Goal: Find specific page/section: Find specific page/section

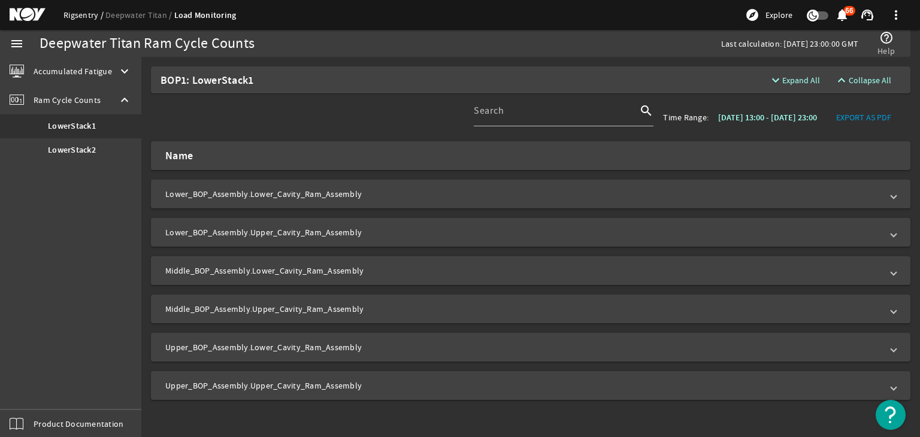
click at [66, 15] on link "Rigsentry" at bounding box center [84, 15] width 42 height 11
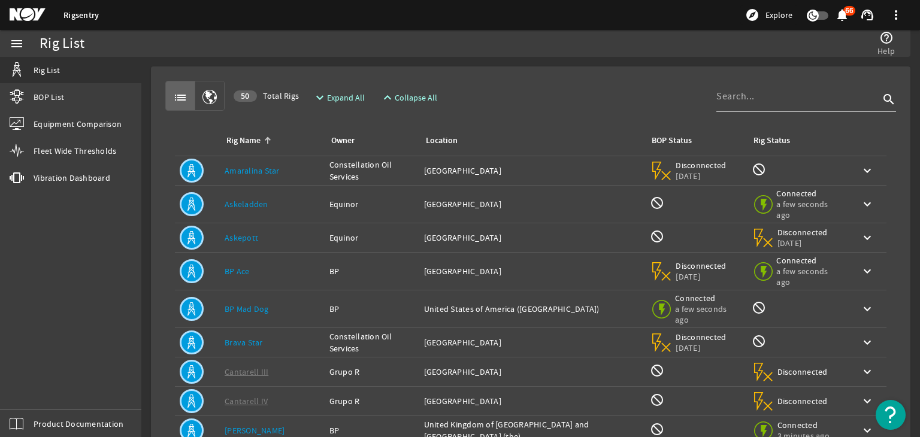
scroll to position [242, 0]
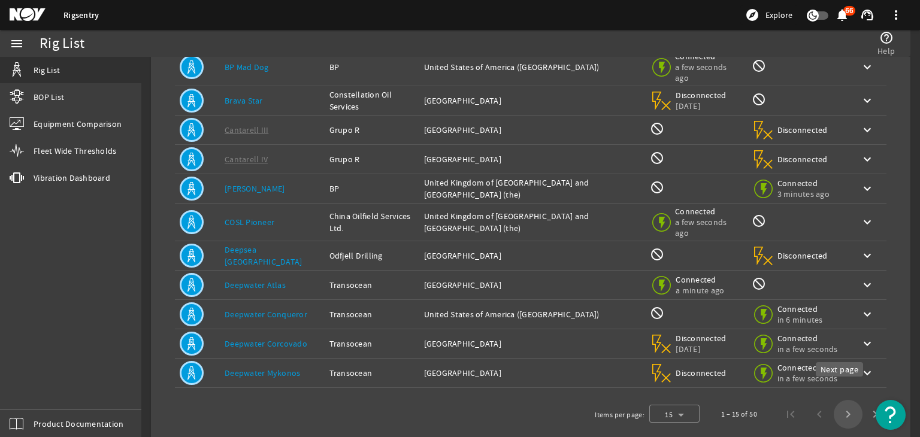
click at [839, 401] on span "Next page" at bounding box center [847, 414] width 29 height 29
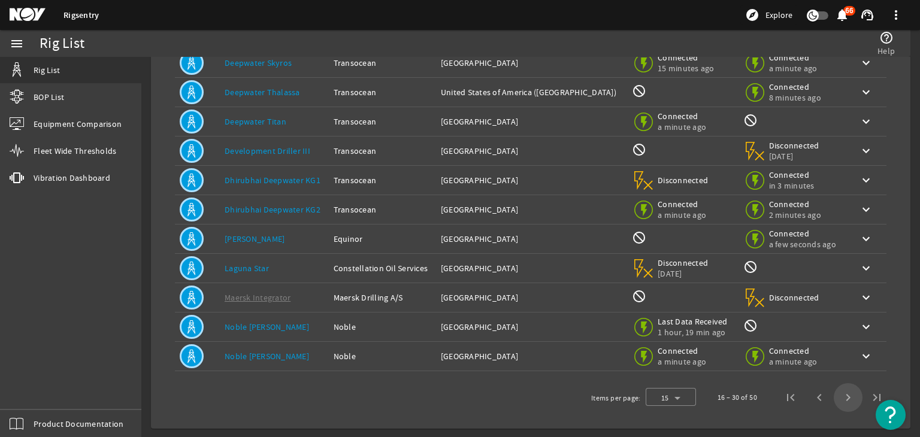
click at [838, 399] on span "Next page" at bounding box center [847, 397] width 29 height 29
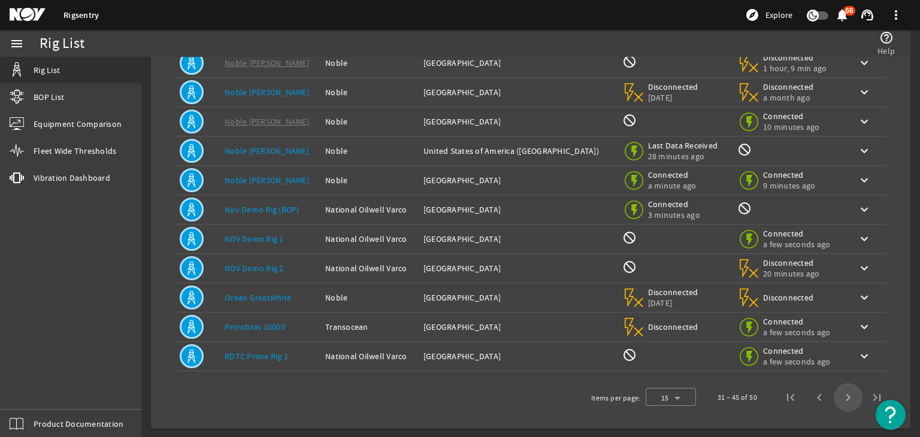
click at [838, 399] on span "Next page" at bounding box center [847, 397] width 29 height 29
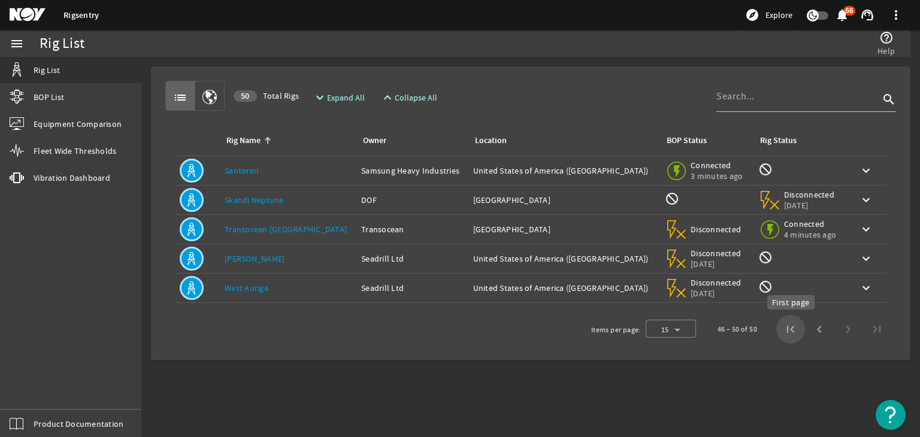
click at [801, 331] on span "First page" at bounding box center [790, 329] width 29 height 29
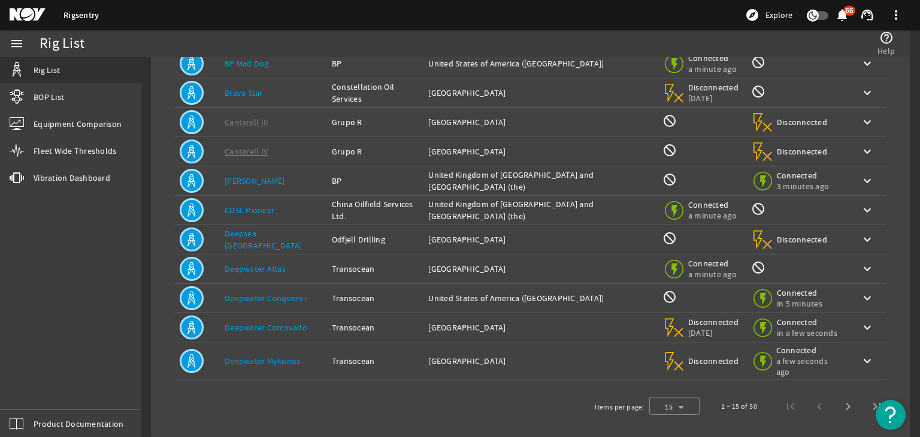
scroll to position [241, 0]
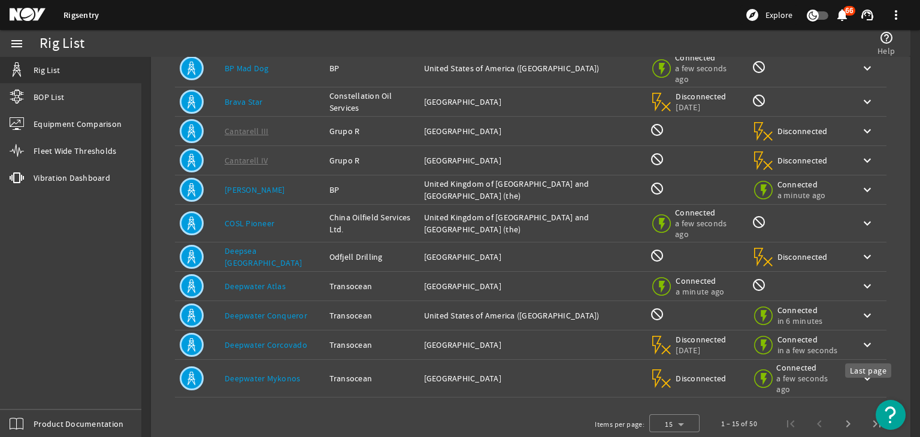
click at [862, 410] on span "Last page" at bounding box center [876, 424] width 29 height 29
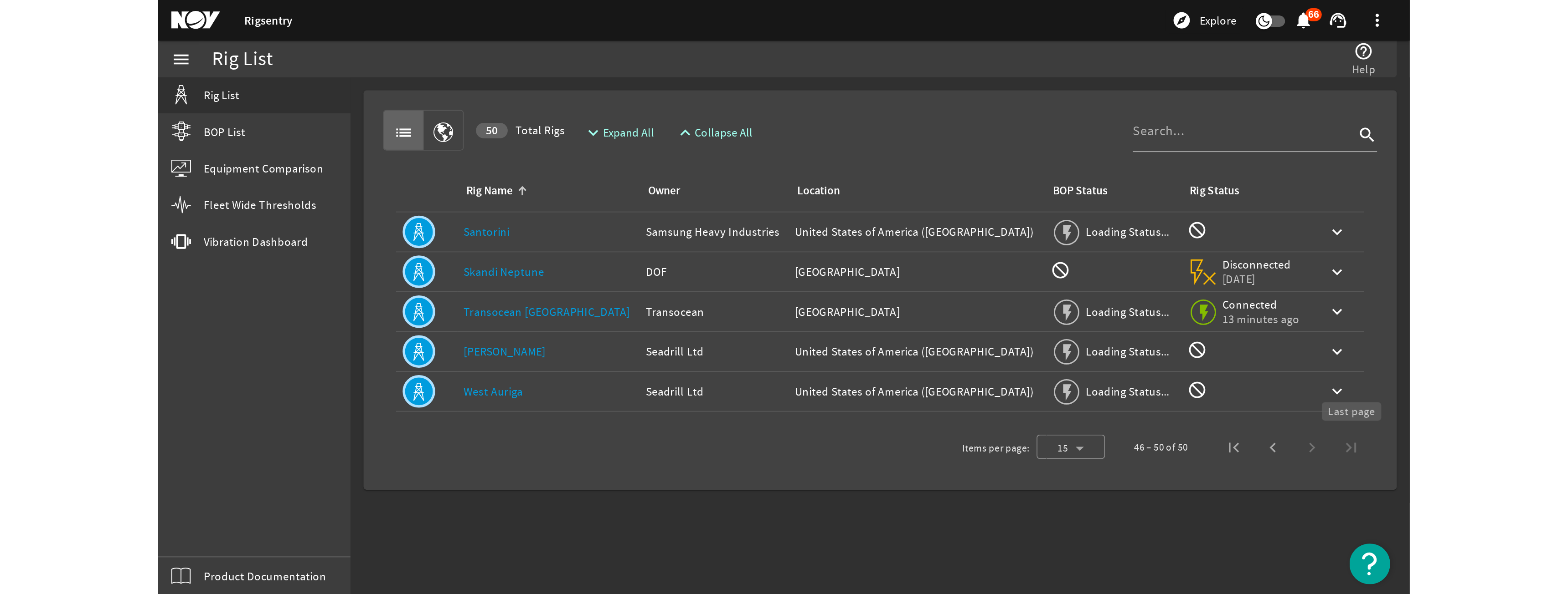
scroll to position [0, 0]
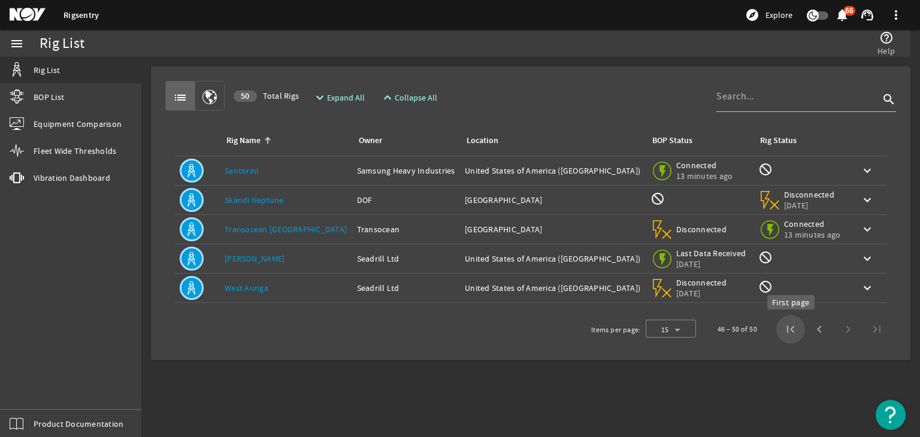
click at [796, 326] on span "First page" at bounding box center [790, 329] width 29 height 29
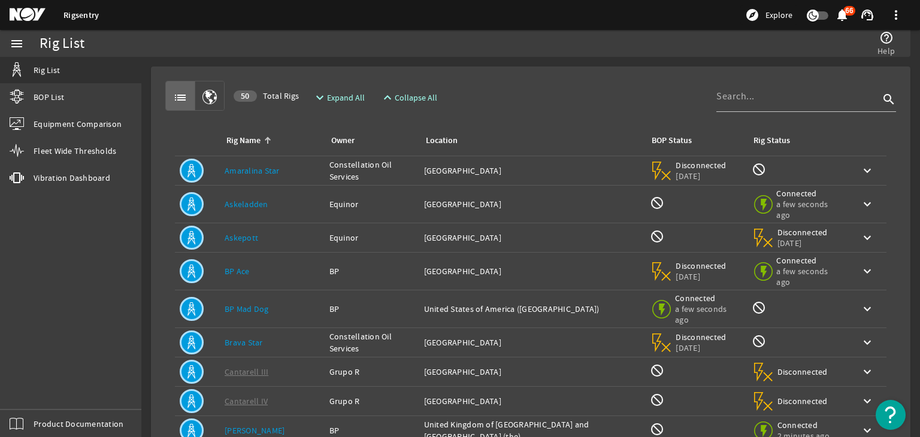
click at [817, 15] on icon "button" at bounding box center [812, 15] width 11 height 11
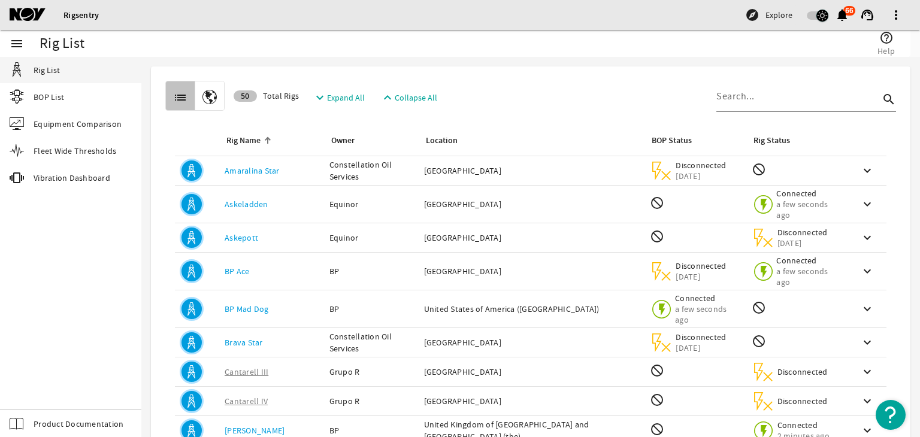
click at [817, 15] on icon "button" at bounding box center [822, 15] width 11 height 11
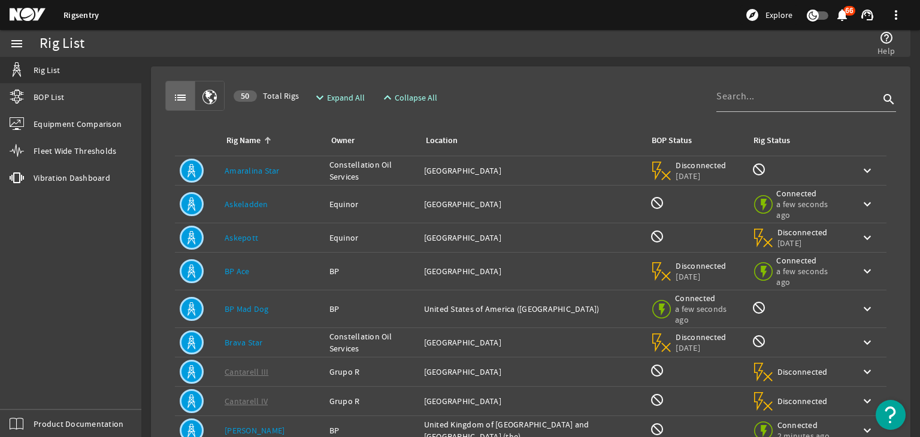
click at [817, 15] on icon "button" at bounding box center [812, 15] width 11 height 11
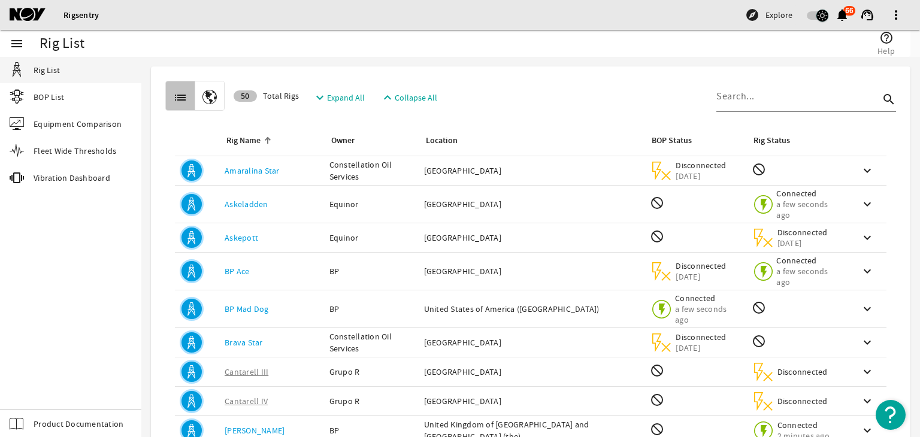
click at [817, 15] on icon "button" at bounding box center [822, 15] width 11 height 11
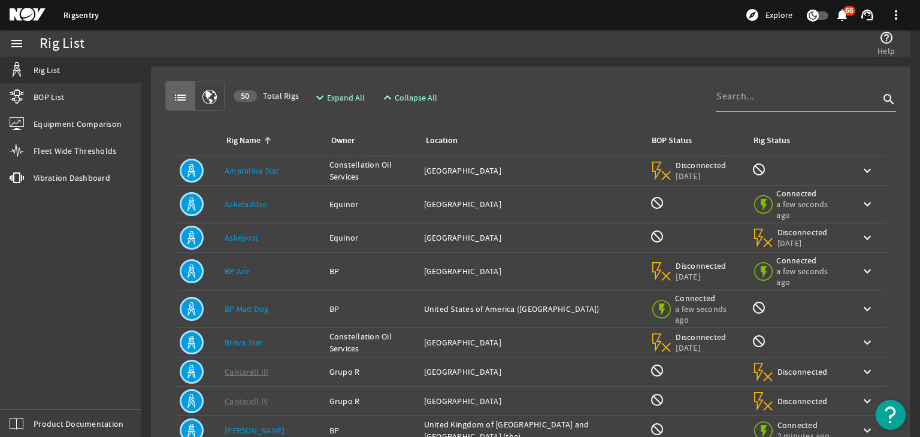
click at [817, 15] on icon "button" at bounding box center [812, 15] width 11 height 11
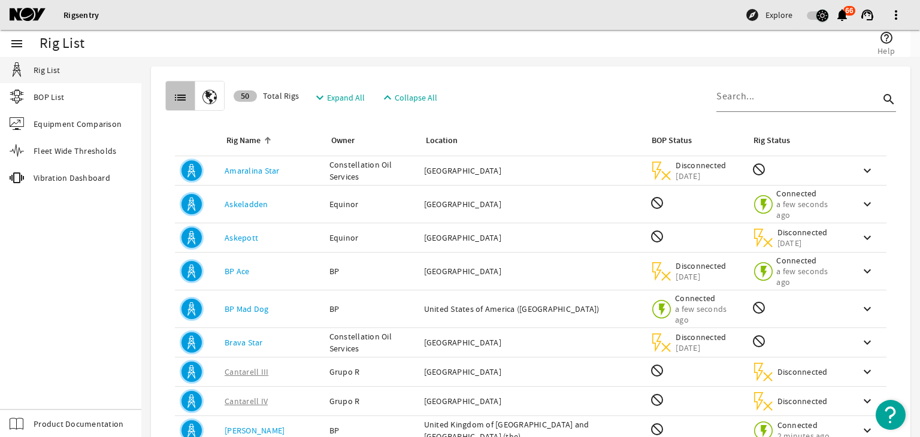
click at [817, 15] on icon "button" at bounding box center [822, 15] width 11 height 11
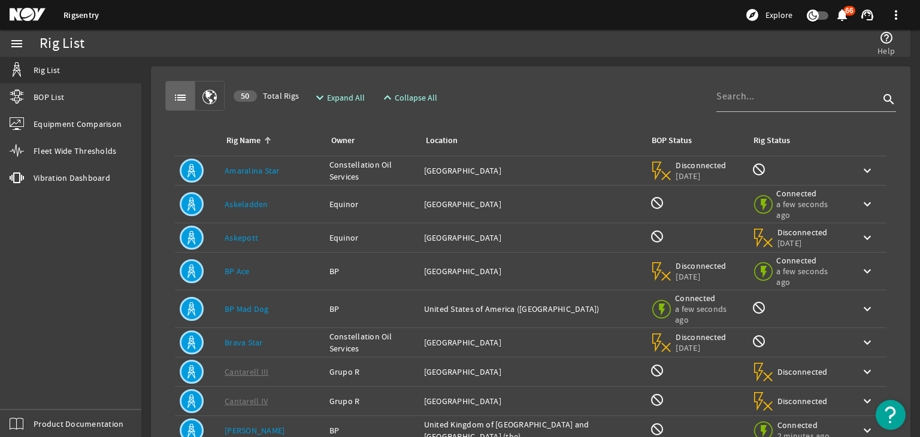
click at [817, 15] on icon "button" at bounding box center [812, 15] width 11 height 11
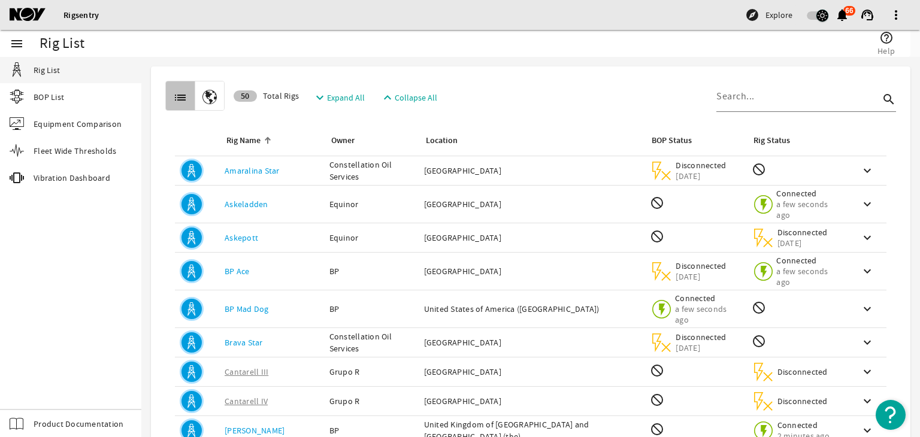
click at [817, 15] on icon "button" at bounding box center [822, 15] width 11 height 11
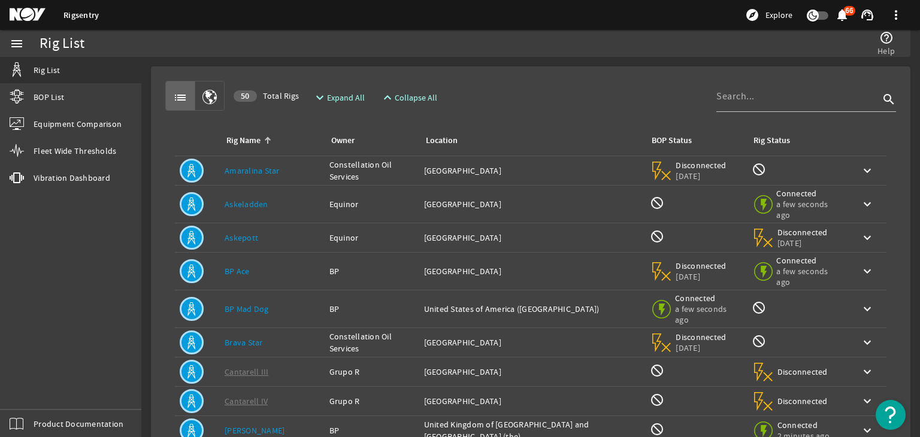
click at [817, 15] on icon "button" at bounding box center [812, 15] width 11 height 11
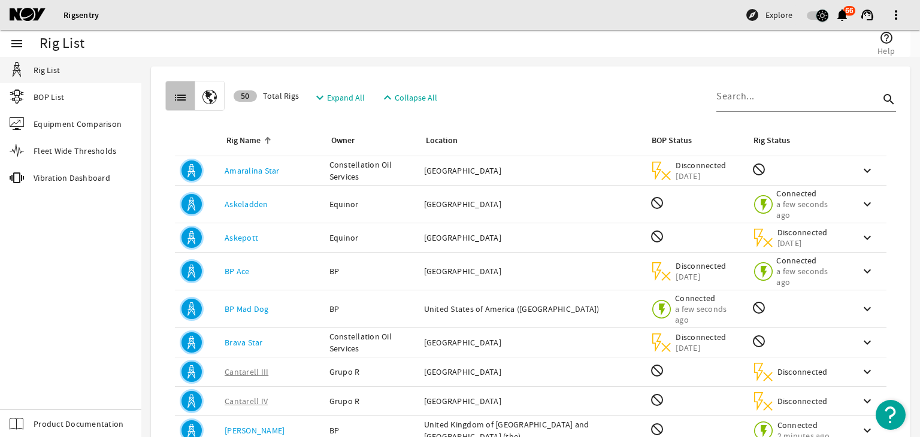
click at [817, 15] on icon "button" at bounding box center [822, 15] width 11 height 11
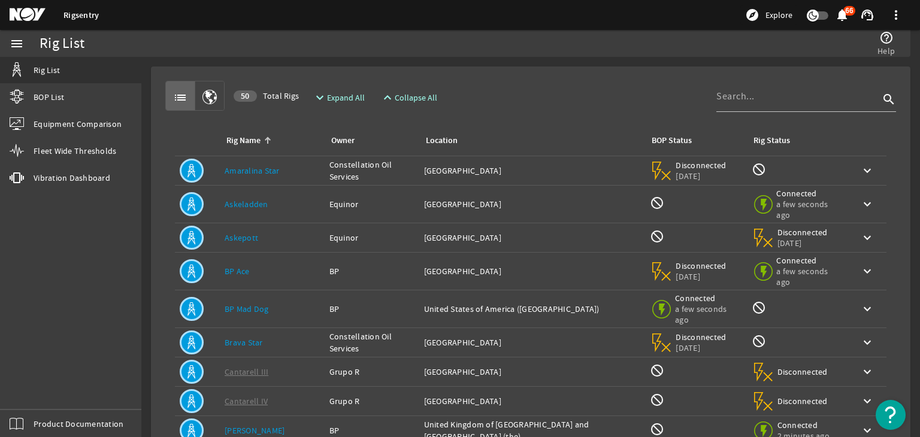
click at [817, 15] on icon "button" at bounding box center [812, 15] width 11 height 11
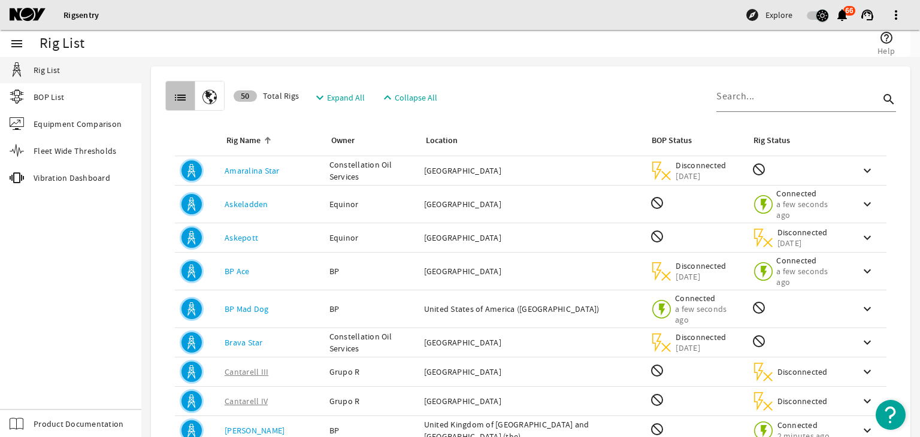
click at [817, 15] on icon "button" at bounding box center [822, 15] width 11 height 11
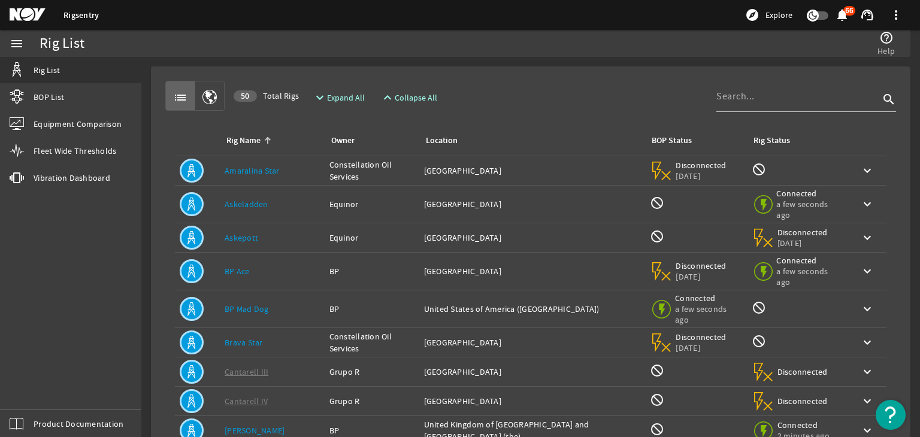
click at [817, 15] on icon "button" at bounding box center [812, 15] width 11 height 11
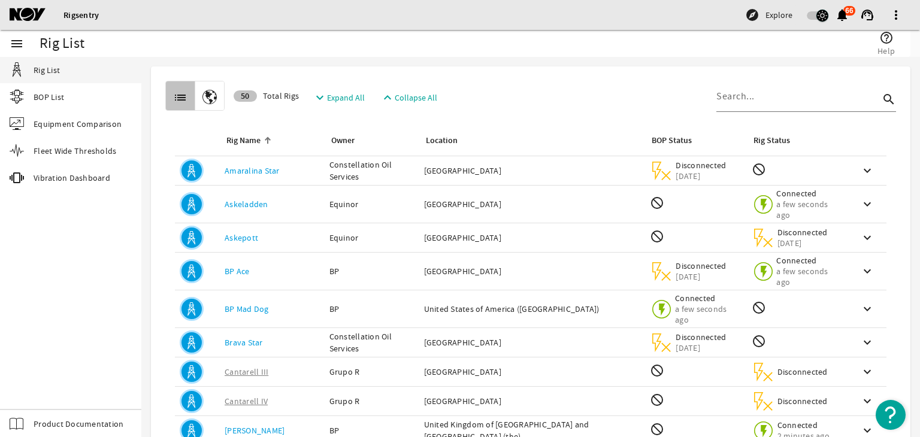
click at [817, 15] on icon "button" at bounding box center [822, 15] width 11 height 11
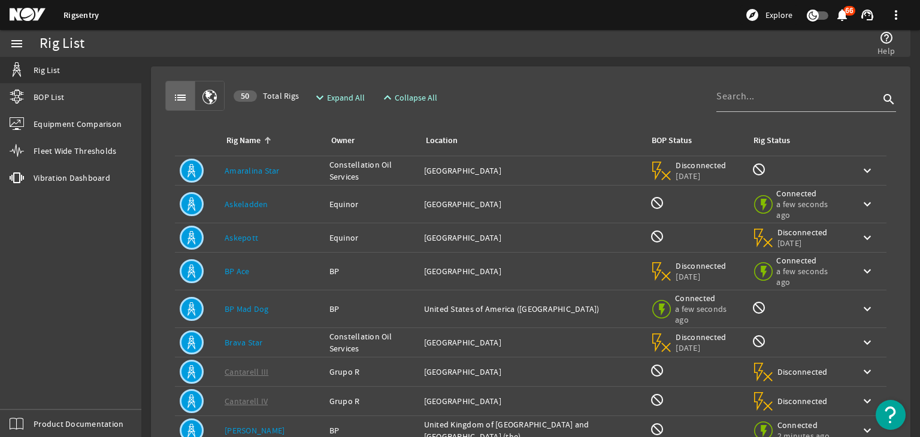
click at [817, 15] on icon "button" at bounding box center [812, 15] width 11 height 11
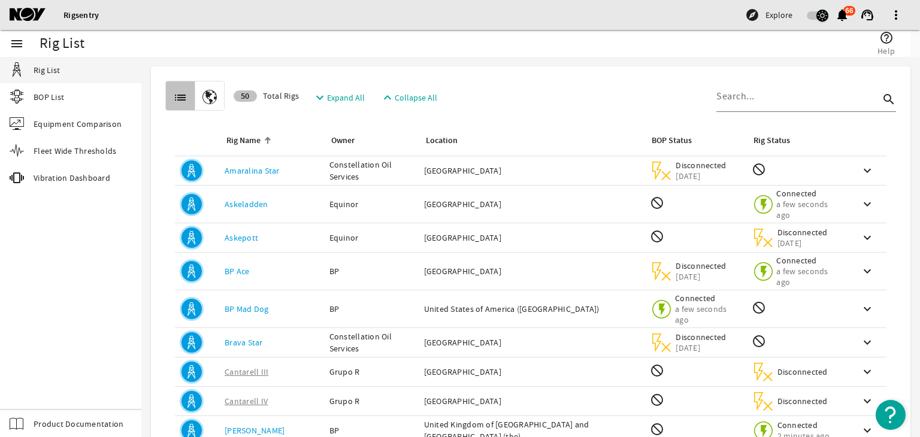
click at [817, 15] on icon "button" at bounding box center [822, 15] width 11 height 11
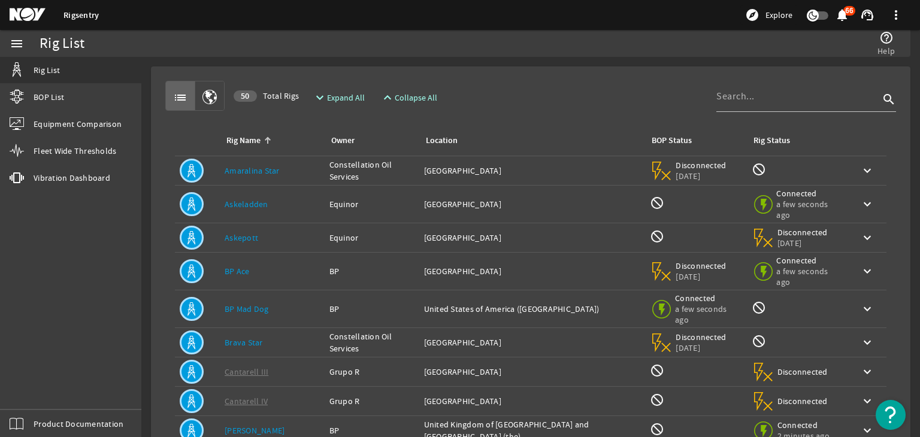
click at [817, 15] on icon "button" at bounding box center [812, 15] width 11 height 11
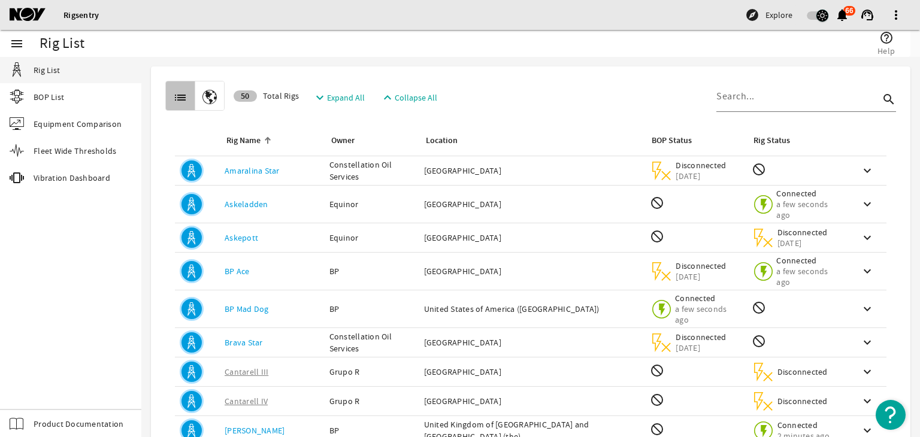
click at [817, 15] on icon "button" at bounding box center [822, 15] width 11 height 11
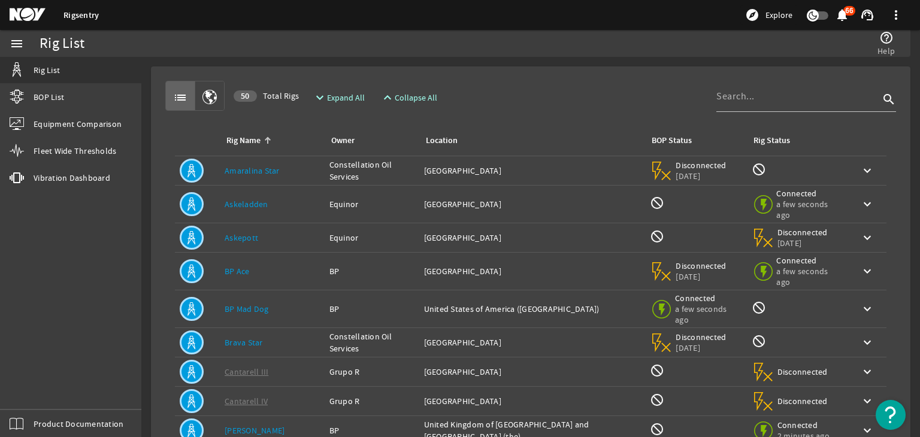
click at [817, 15] on icon "button" at bounding box center [812, 15] width 11 height 11
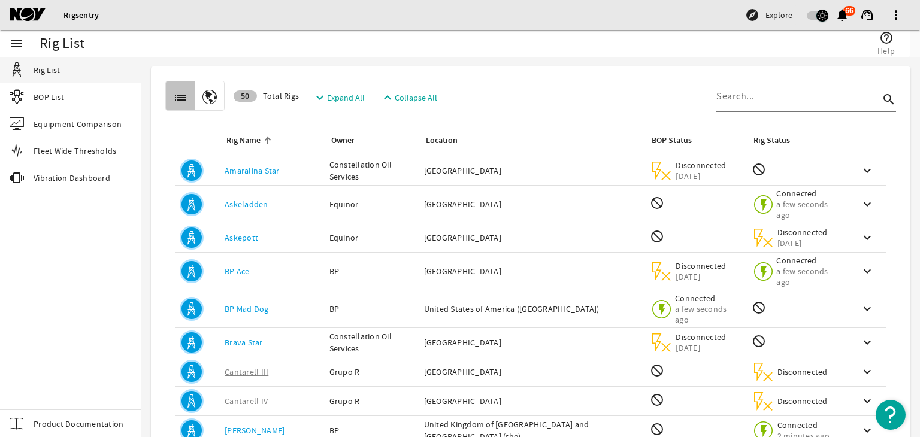
click at [817, 15] on icon "button" at bounding box center [822, 15] width 11 height 11
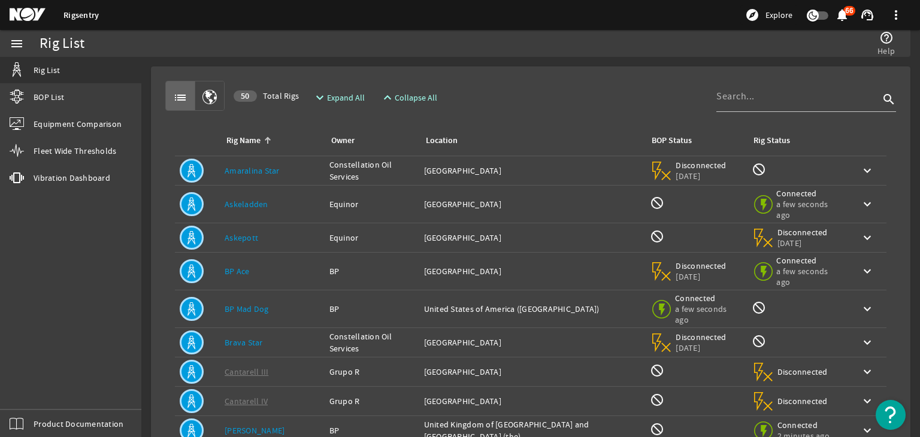
click at [817, 15] on icon "button" at bounding box center [812, 15] width 11 height 11
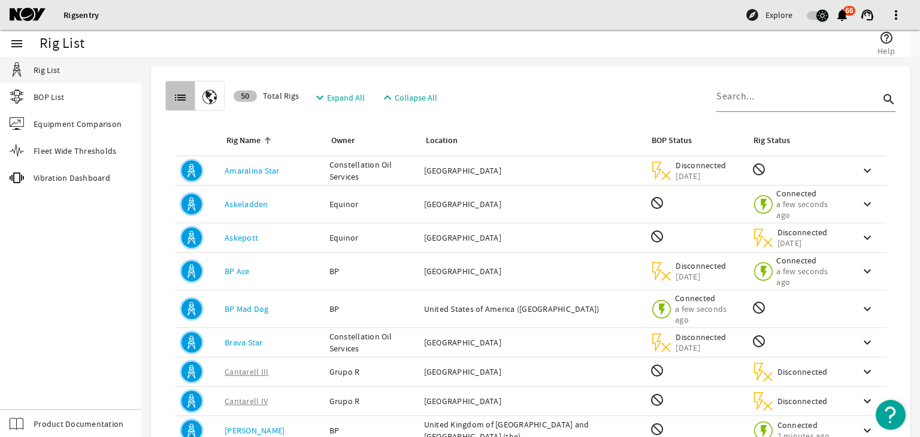
click at [817, 15] on icon "button" at bounding box center [822, 15] width 11 height 11
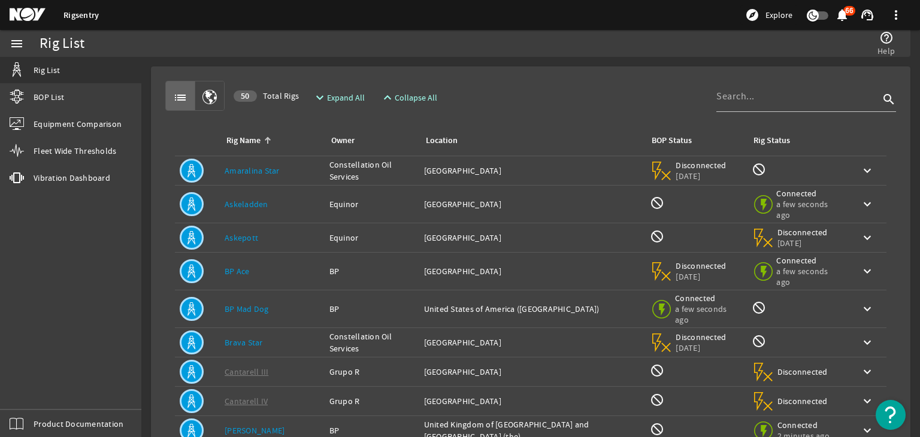
click at [817, 15] on icon "button" at bounding box center [812, 15] width 11 height 11
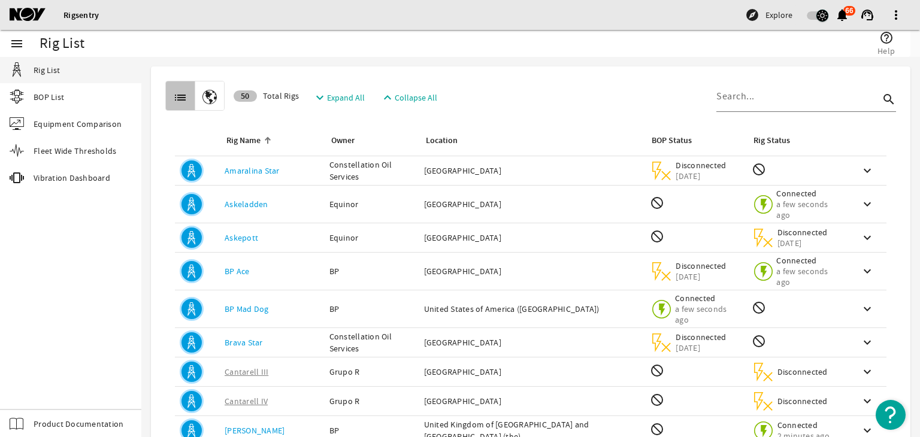
click at [817, 15] on icon "button" at bounding box center [822, 15] width 11 height 11
